Goal: Go to known website: Go to known website

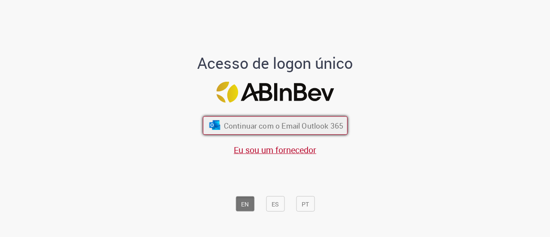
click at [241, 126] on font "Continuar com o Email Outlook 365" at bounding box center [282, 126] width 119 height 10
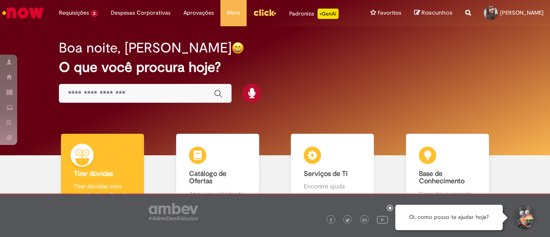
click at [253, 6] on img "Menu Cabeçalho" at bounding box center [264, 12] width 23 height 13
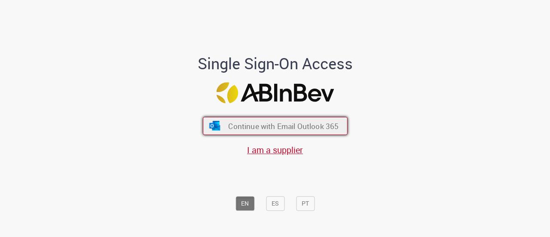
click at [234, 128] on span "Continue with Email Outlook 365" at bounding box center [283, 126] width 110 height 10
click at [244, 127] on span "Continue with Email Outlook 365" at bounding box center [283, 126] width 110 height 10
